Goal: Information Seeking & Learning: Learn about a topic

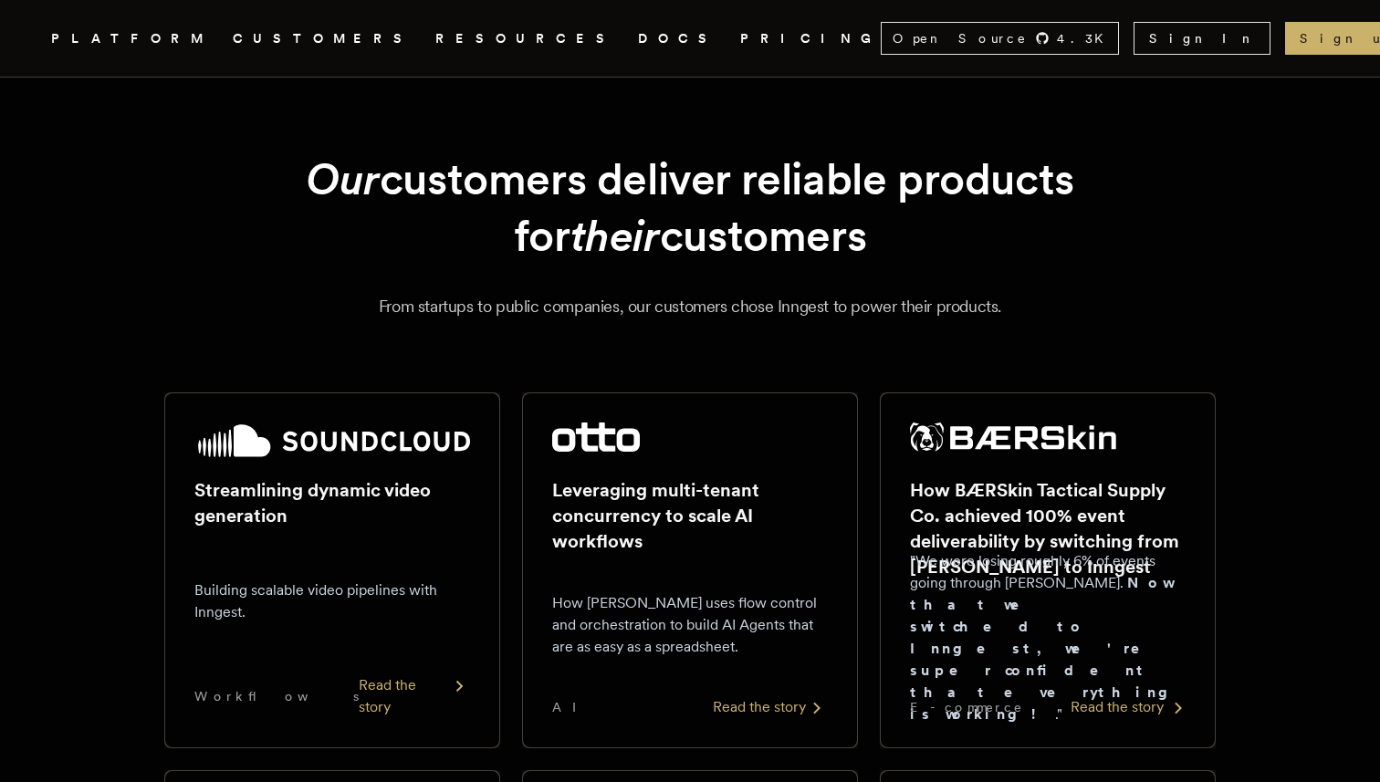
click at [1068, 530] on h2 "How BÆRSkin Tactical Supply Co. achieved 100% event deliverability by switching…" at bounding box center [1048, 528] width 276 height 102
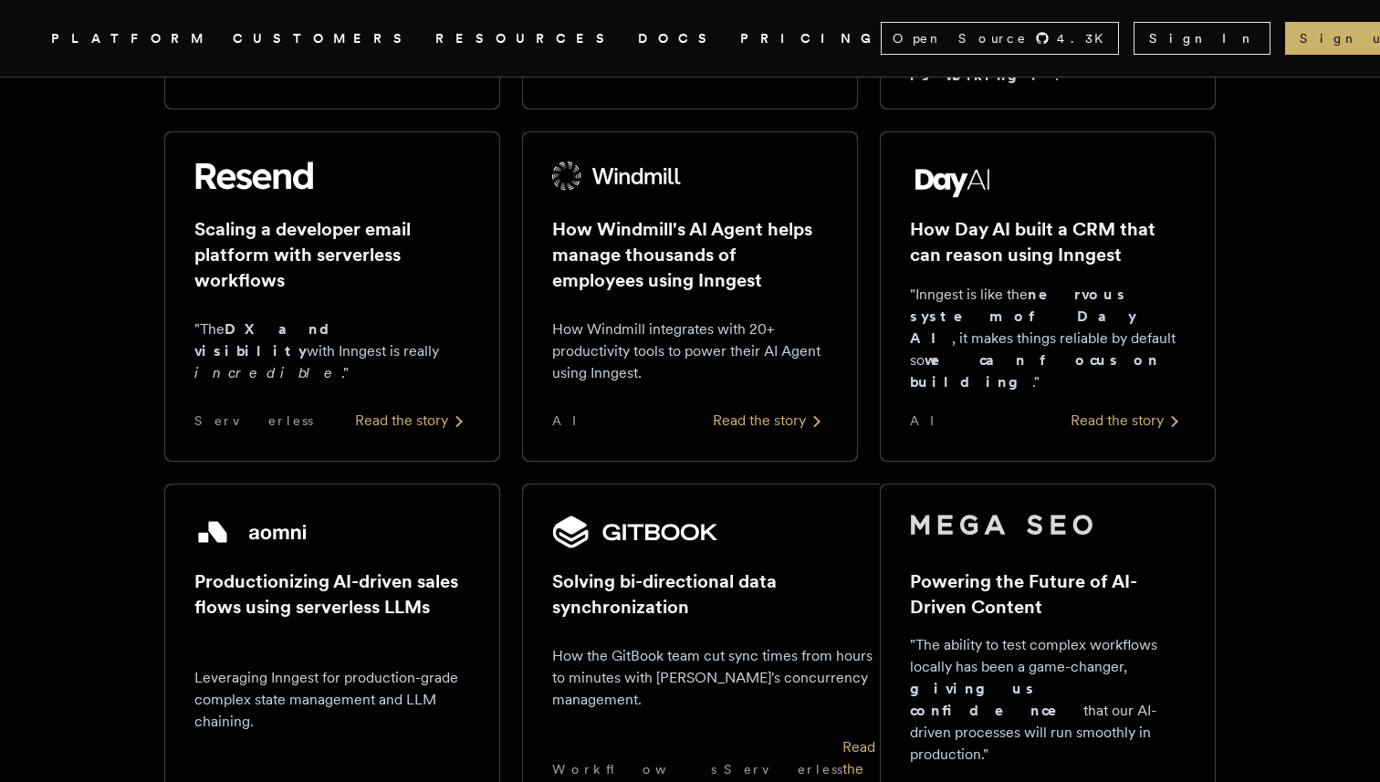
scroll to position [631, 0]
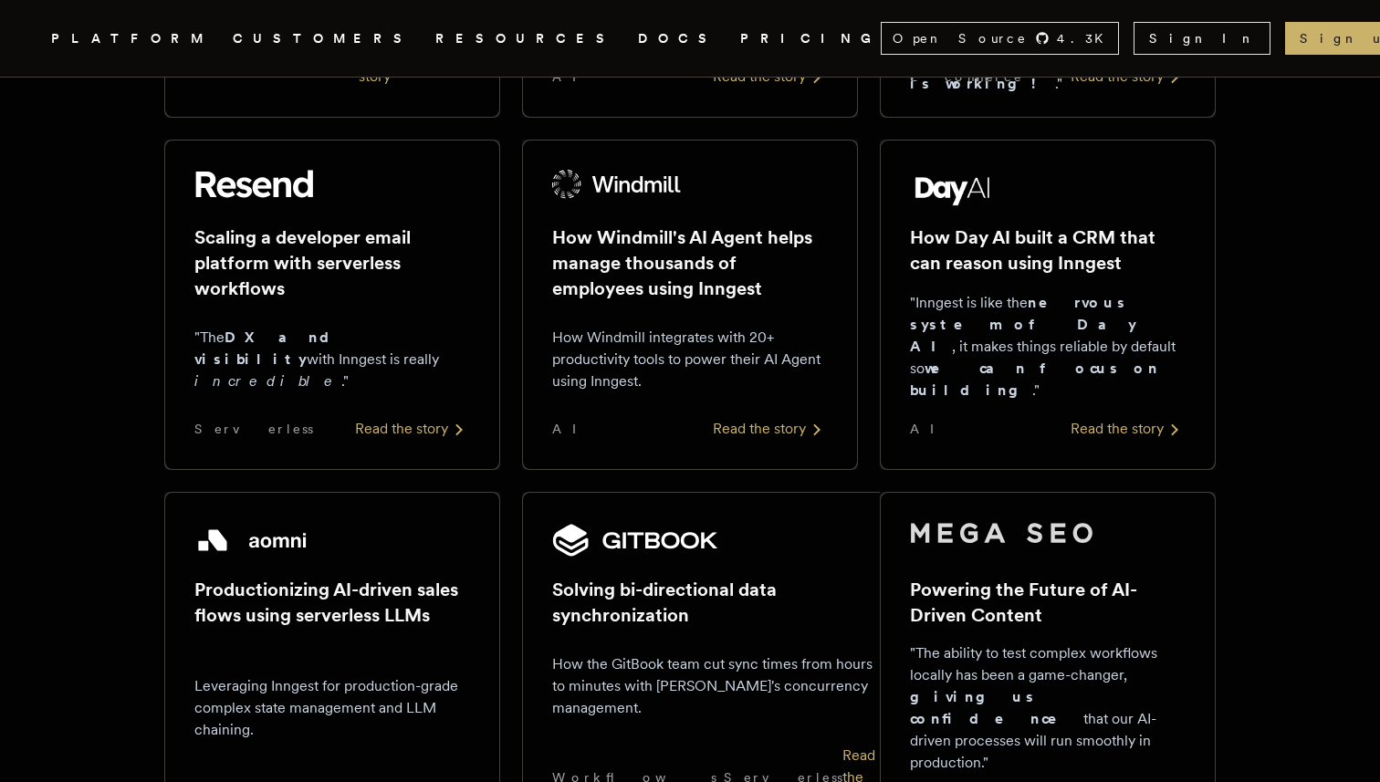
click at [982, 376] on strong "we can focus on building" at bounding box center [1034, 379] width 249 height 39
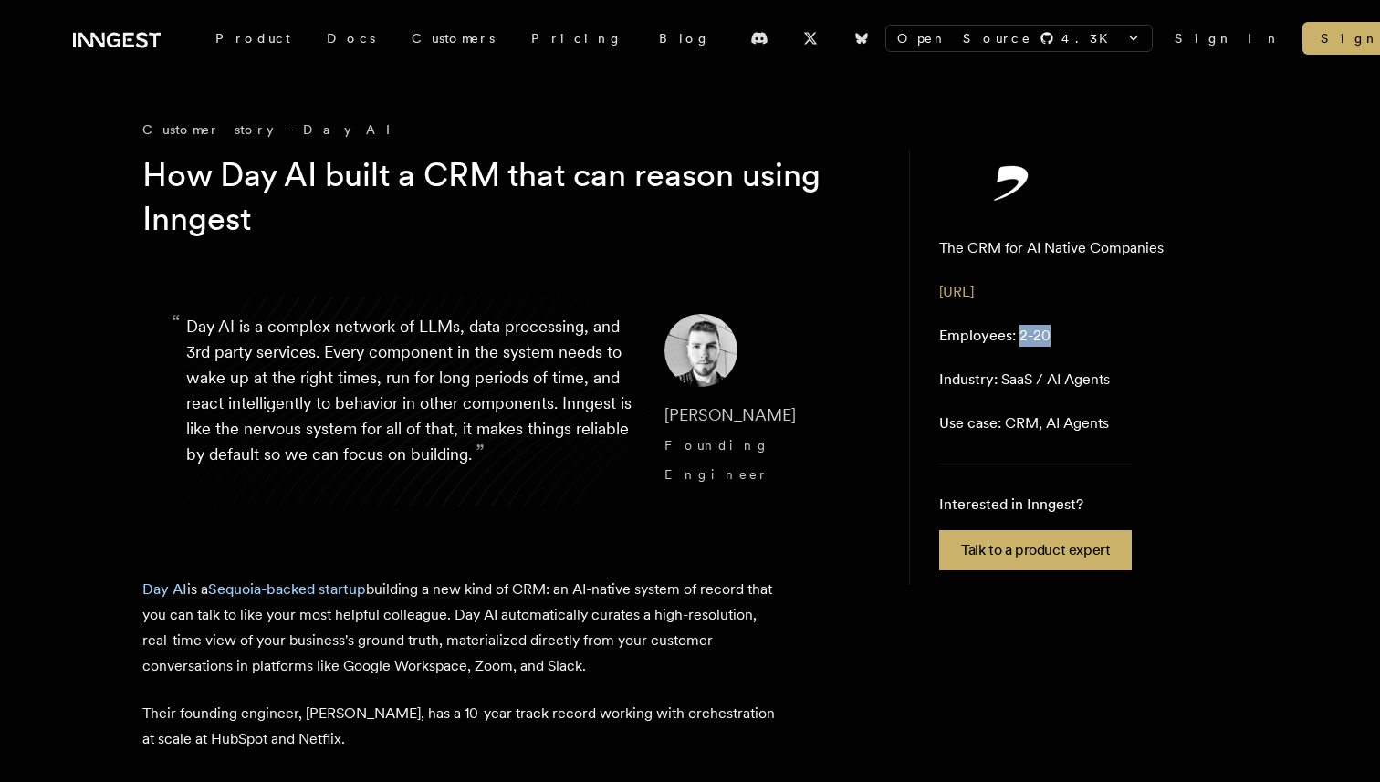
drag, startPoint x: 1055, startPoint y: 339, endPoint x: 1018, endPoint y: 339, distance: 36.5
click at [1018, 339] on aside "The CRM for AI Native Companies [URL] Employees: 2-20 Industry: SaaS / AI Agent…" at bounding box center [1073, 367] width 329 height 435
copy p "2-20"
